Goal: Find specific page/section: Find specific page/section

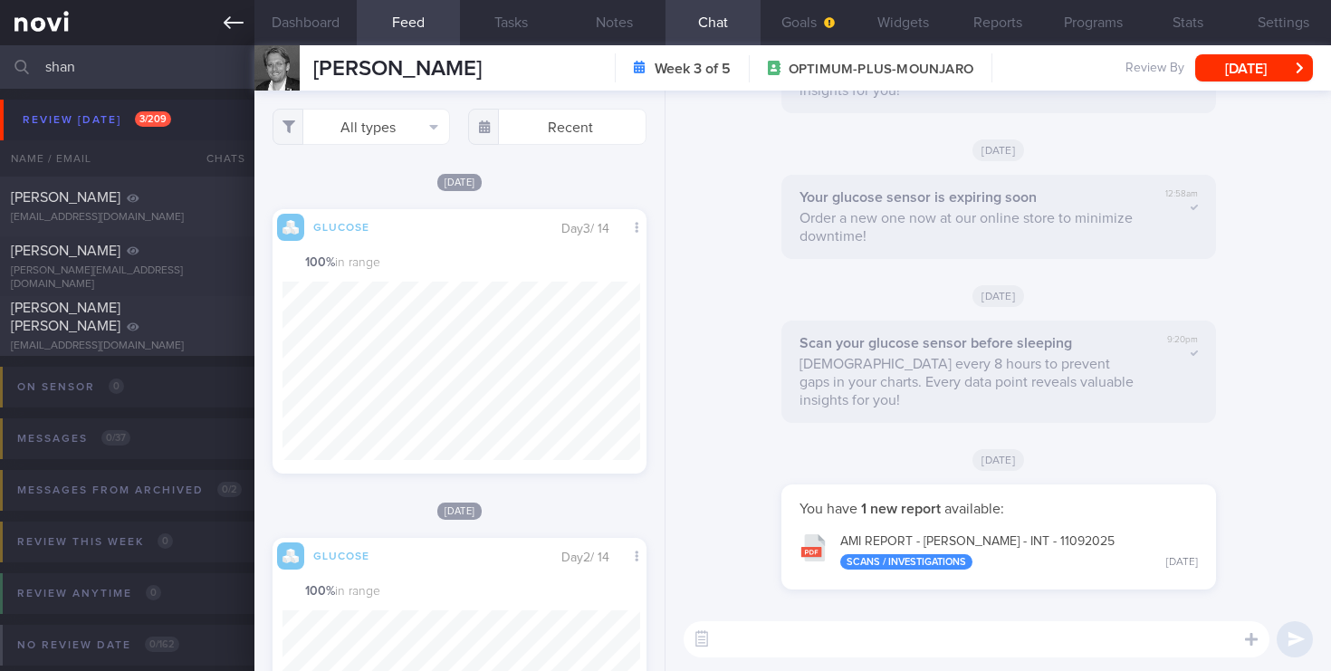
click at [0, 43] on div "Patients New Users Coaches shan Assigned patients Assigned patients All active …" at bounding box center [665, 335] width 1331 height 671
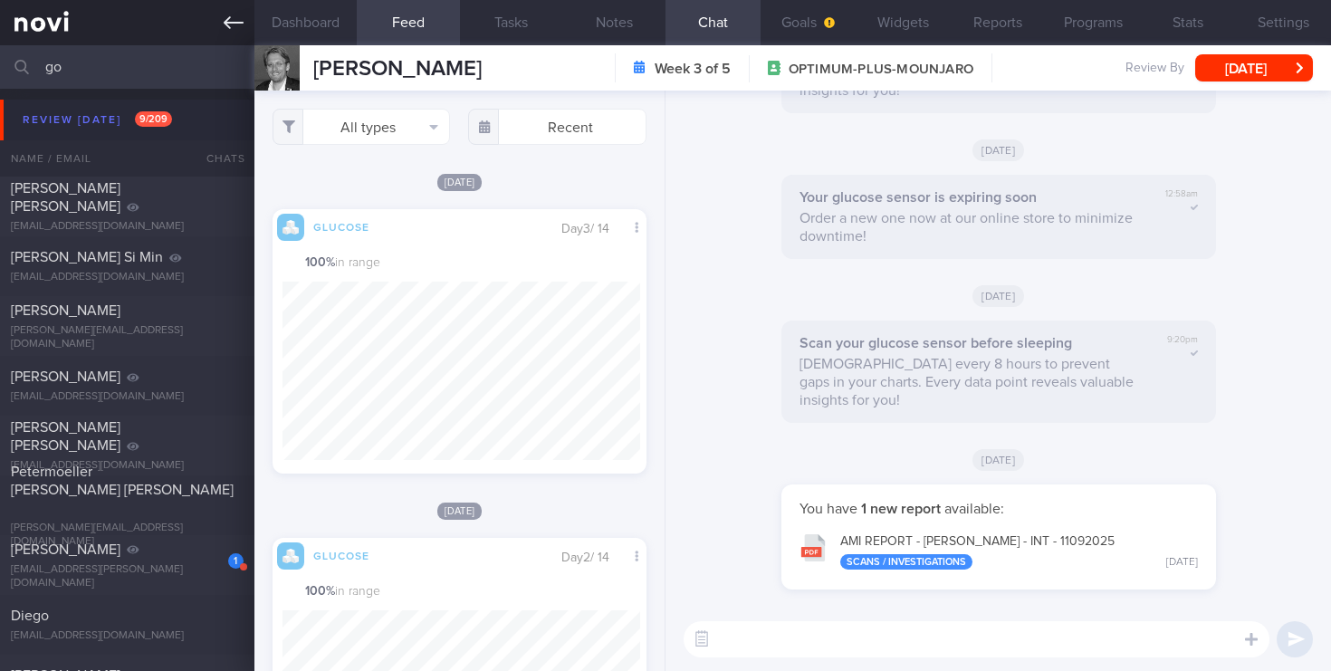
type input "g"
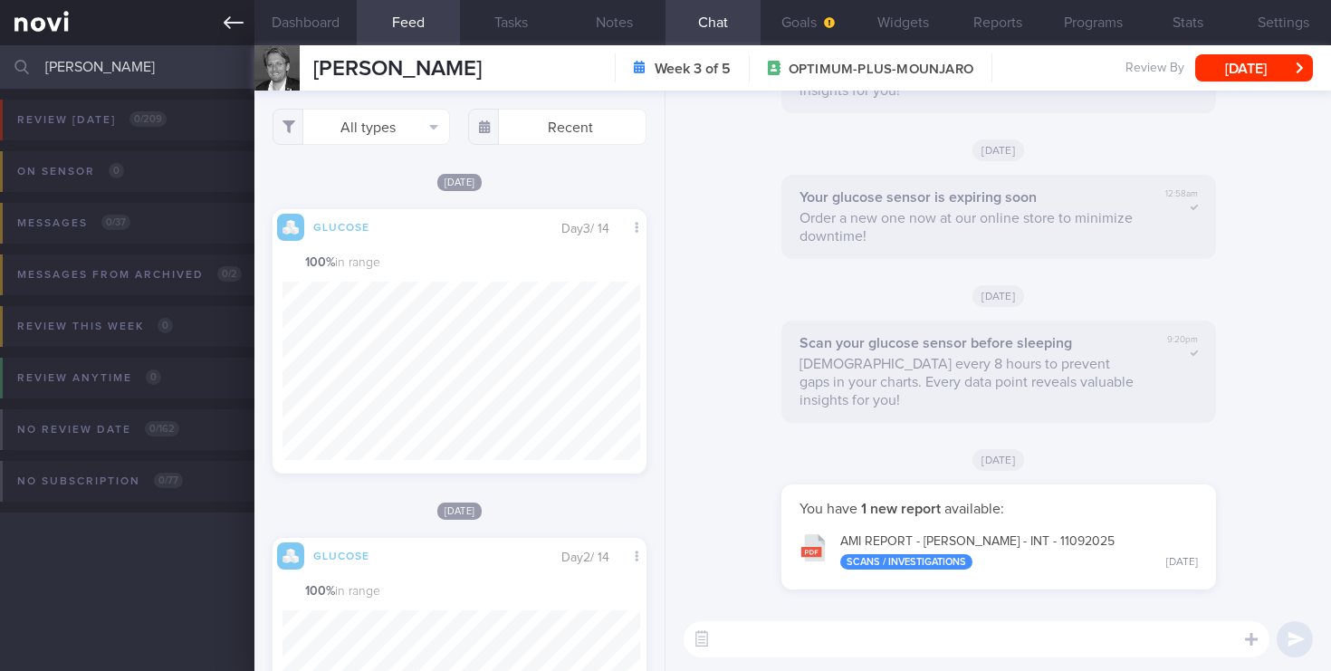
type input "[PERSON_NAME]"
drag, startPoint x: 172, startPoint y: 75, endPoint x: 0, endPoint y: 62, distance: 172.6
click at [0, 62] on input "[PERSON_NAME]" at bounding box center [665, 66] width 1331 height 43
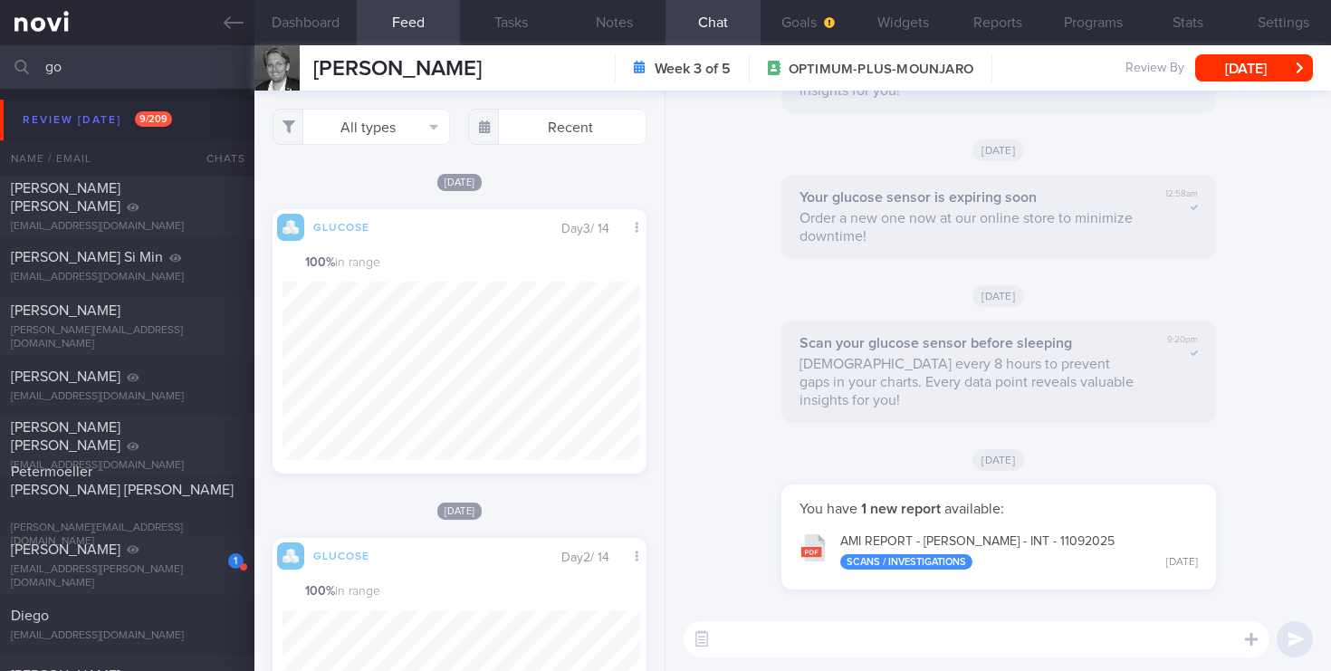
type input "g"
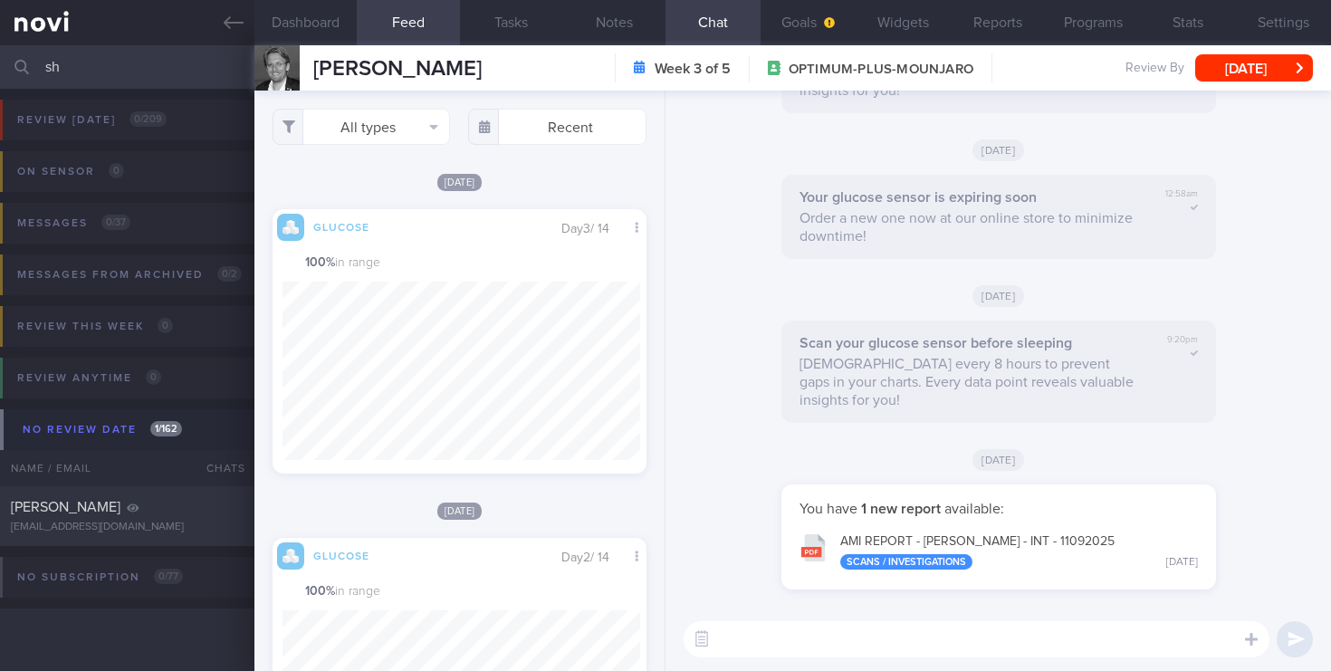
type input "s"
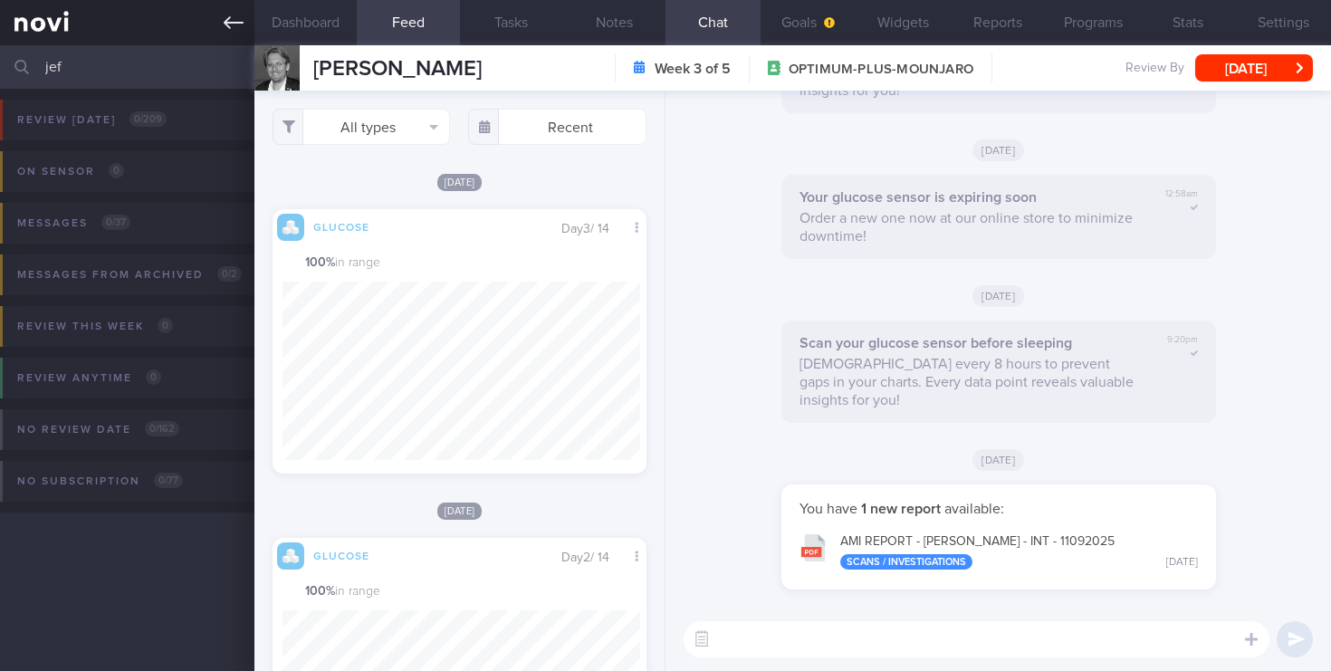
type input "jef"
click at [65, 25] on link at bounding box center [127, 22] width 254 height 45
click at [1270, 22] on button "Settings" at bounding box center [1283, 22] width 95 height 45
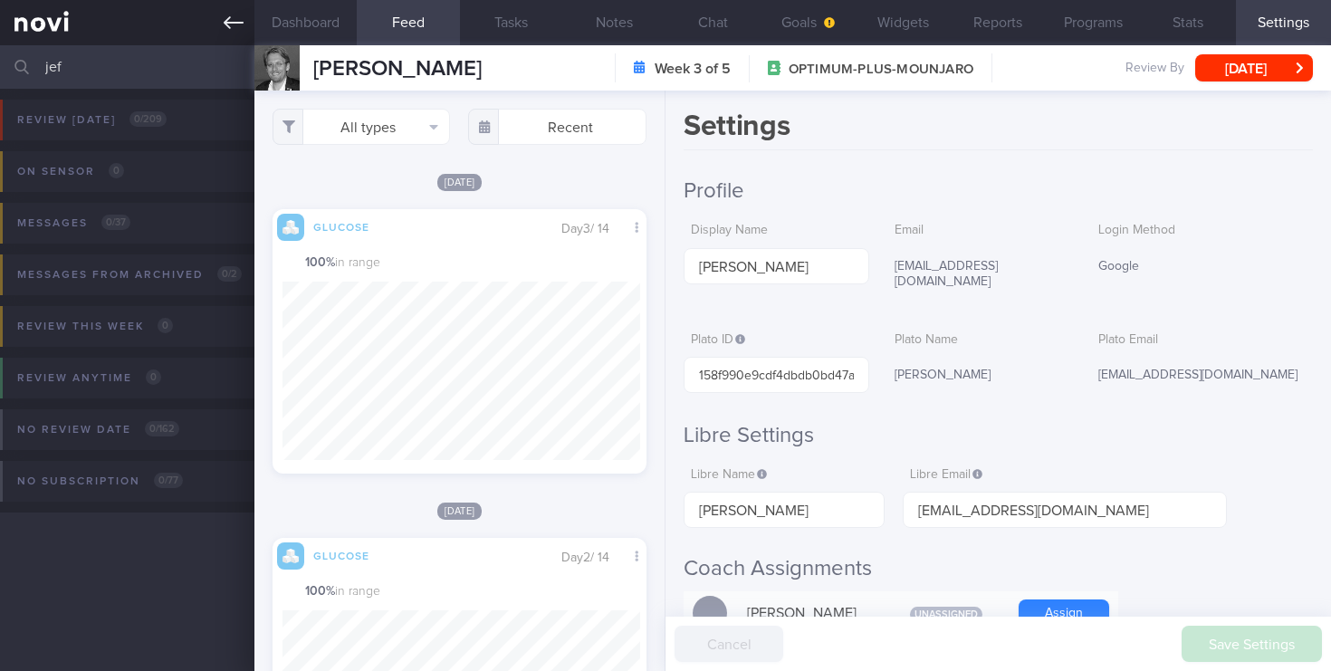
click at [42, 24] on link at bounding box center [127, 22] width 254 height 45
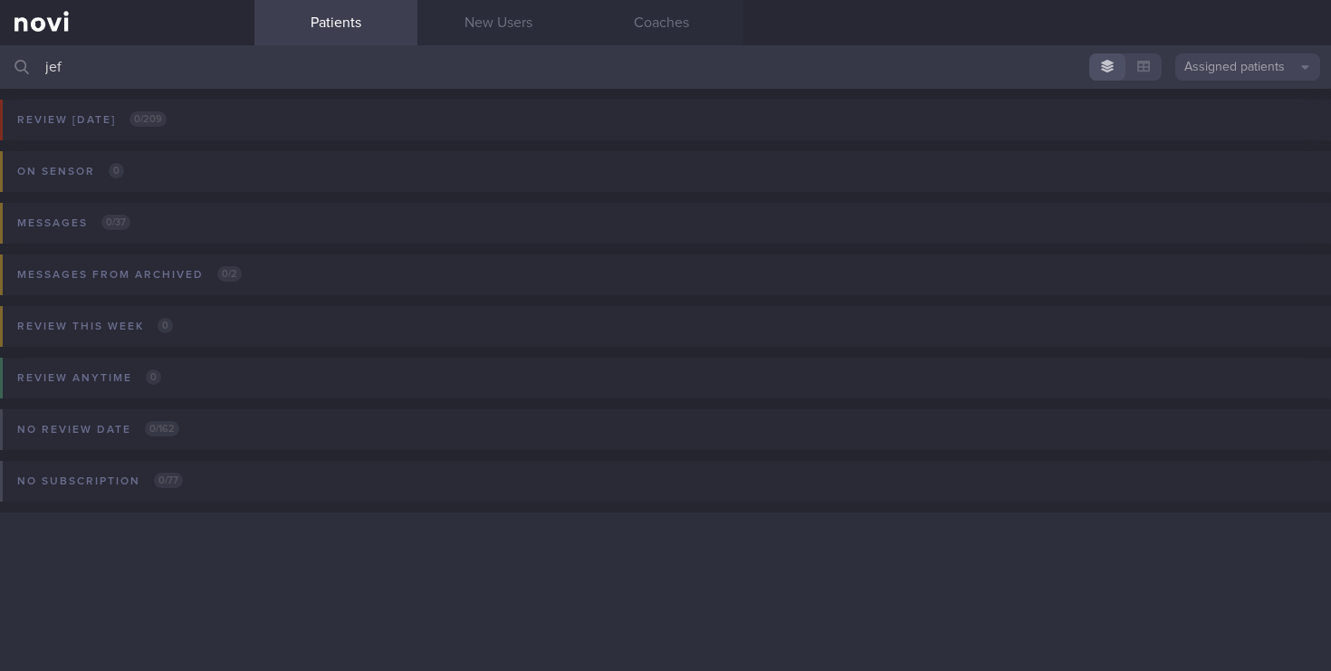
drag, startPoint x: 78, startPoint y: 67, endPoint x: 0, endPoint y: 64, distance: 77.9
click at [0, 64] on input "jef" at bounding box center [665, 66] width 1331 height 43
type input "gou"
click at [1232, 73] on button "Assigned patients" at bounding box center [1247, 66] width 145 height 27
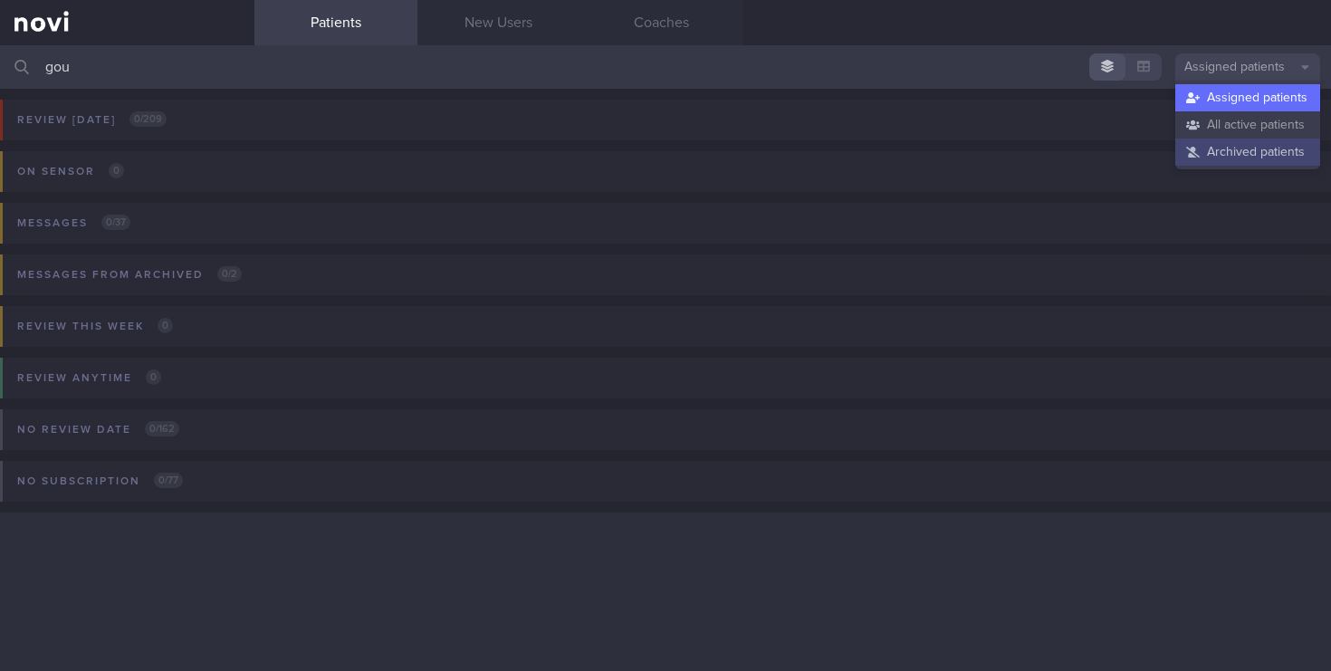
click at [1207, 149] on button "Archived patients" at bounding box center [1247, 152] width 145 height 27
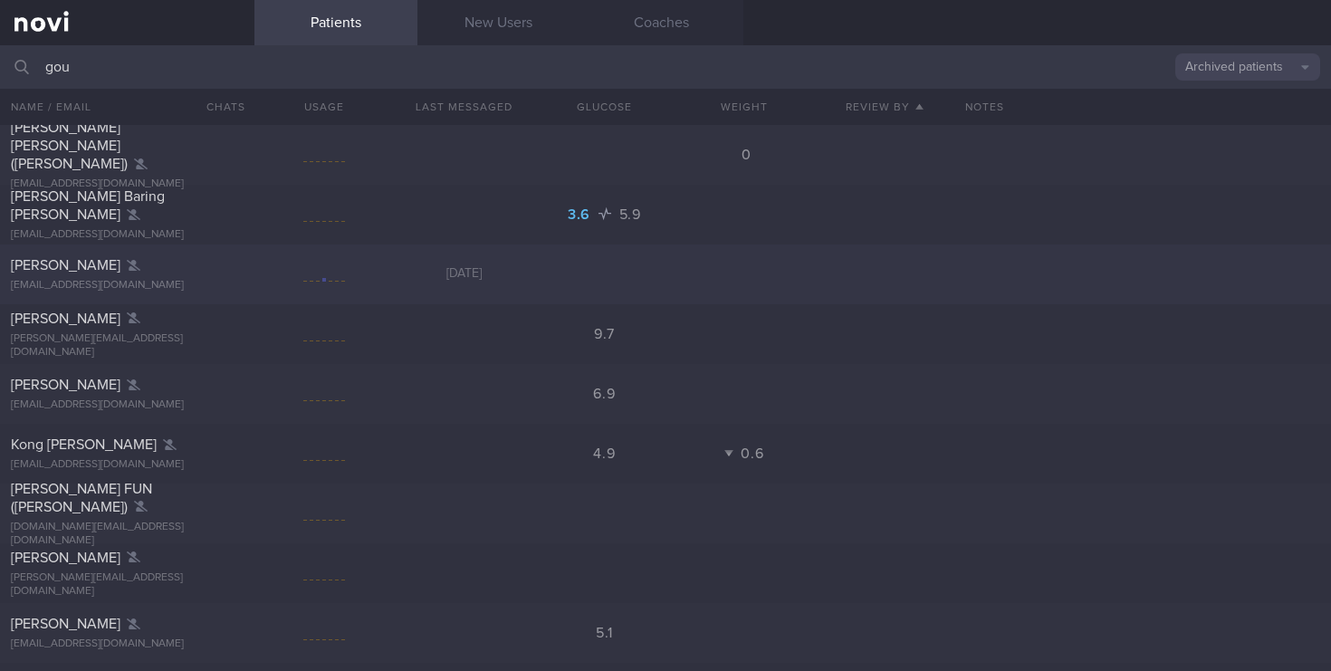
click at [82, 264] on span "Jeffrey Gou" at bounding box center [66, 265] width 110 height 14
select select "8"
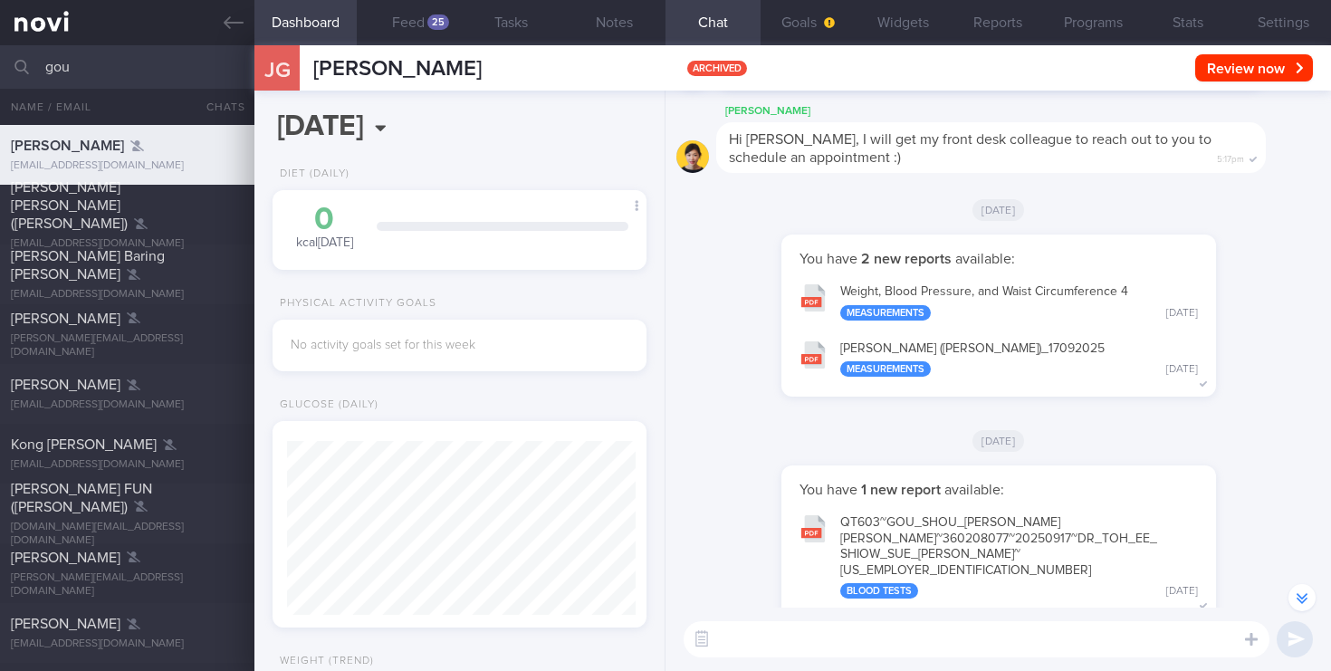
scroll to position [-24, 0]
